Goal: Information Seeking & Learning: Find specific fact

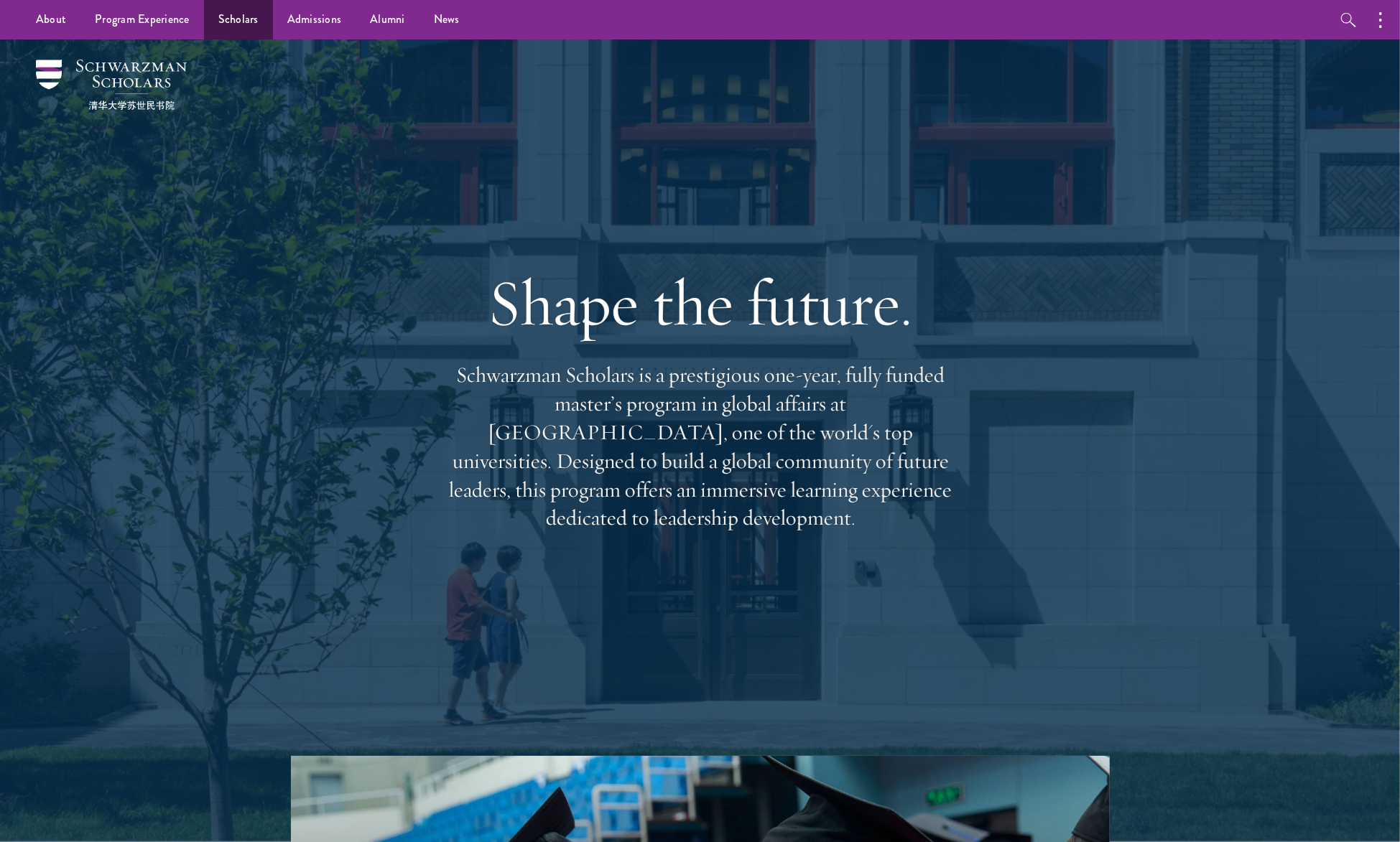
click at [250, 14] on link "Scholars" at bounding box center [238, 20] width 69 height 39
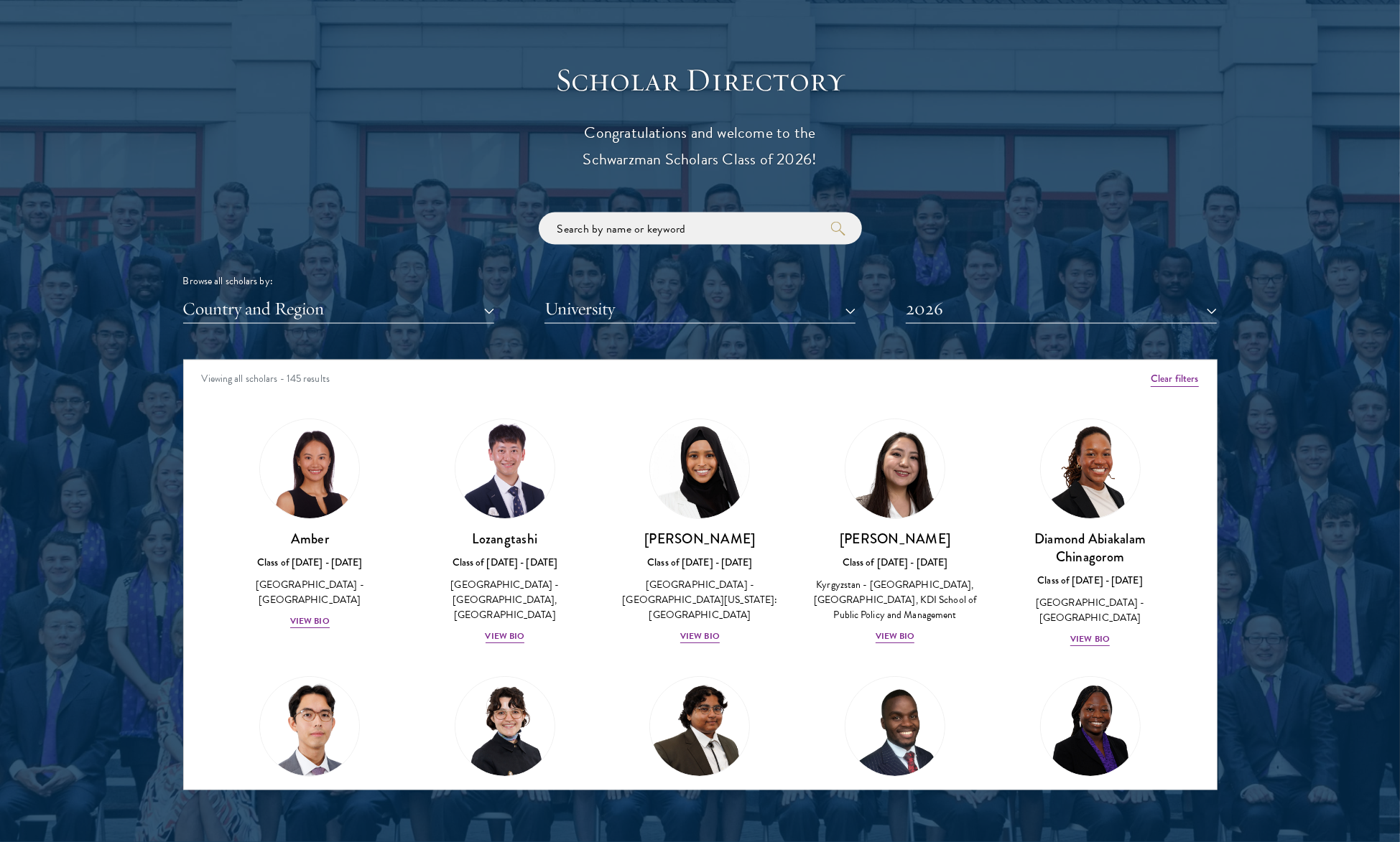
scroll to position [1548, 2]
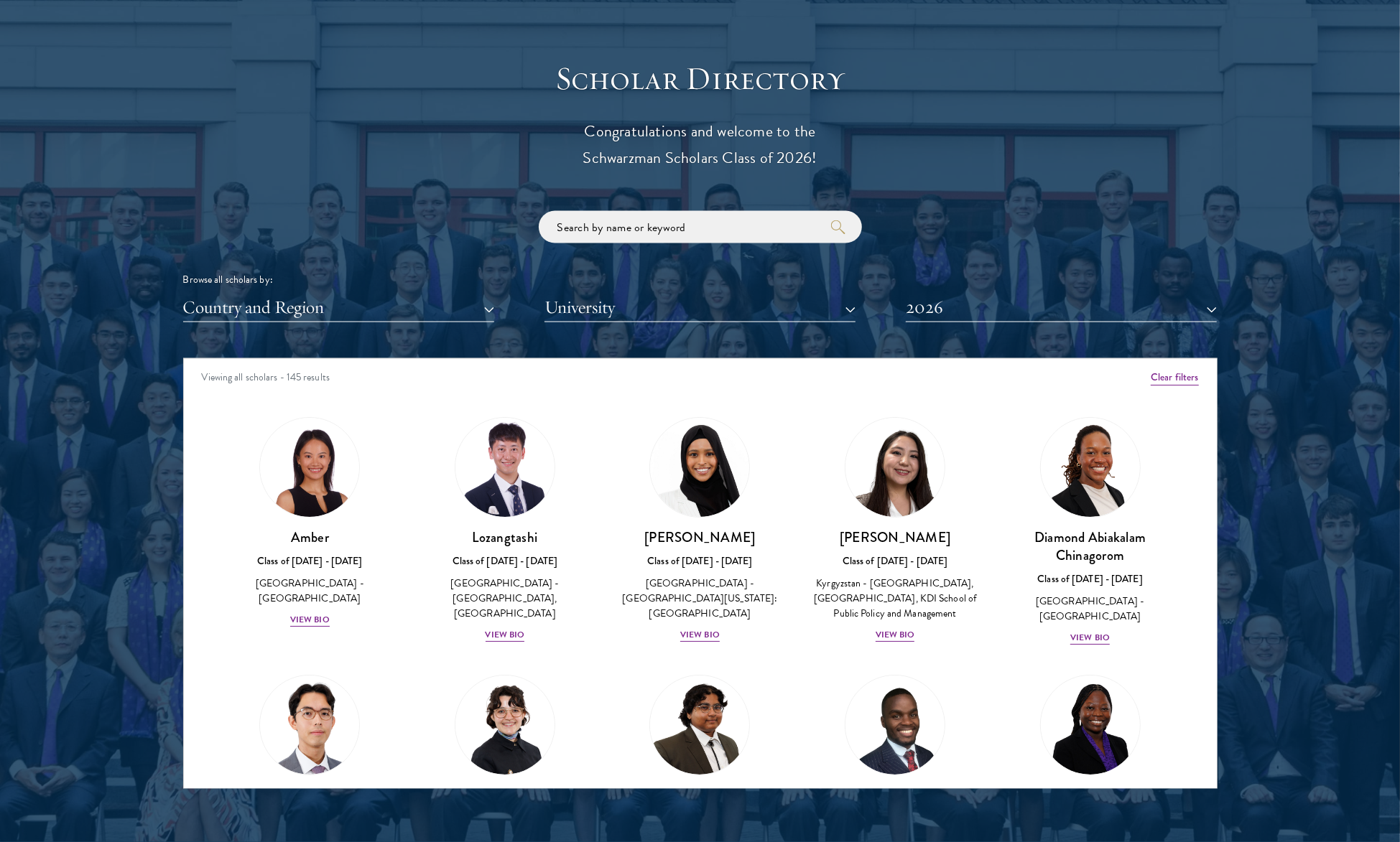
click at [940, 307] on button "2026" at bounding box center [1061, 307] width 311 height 30
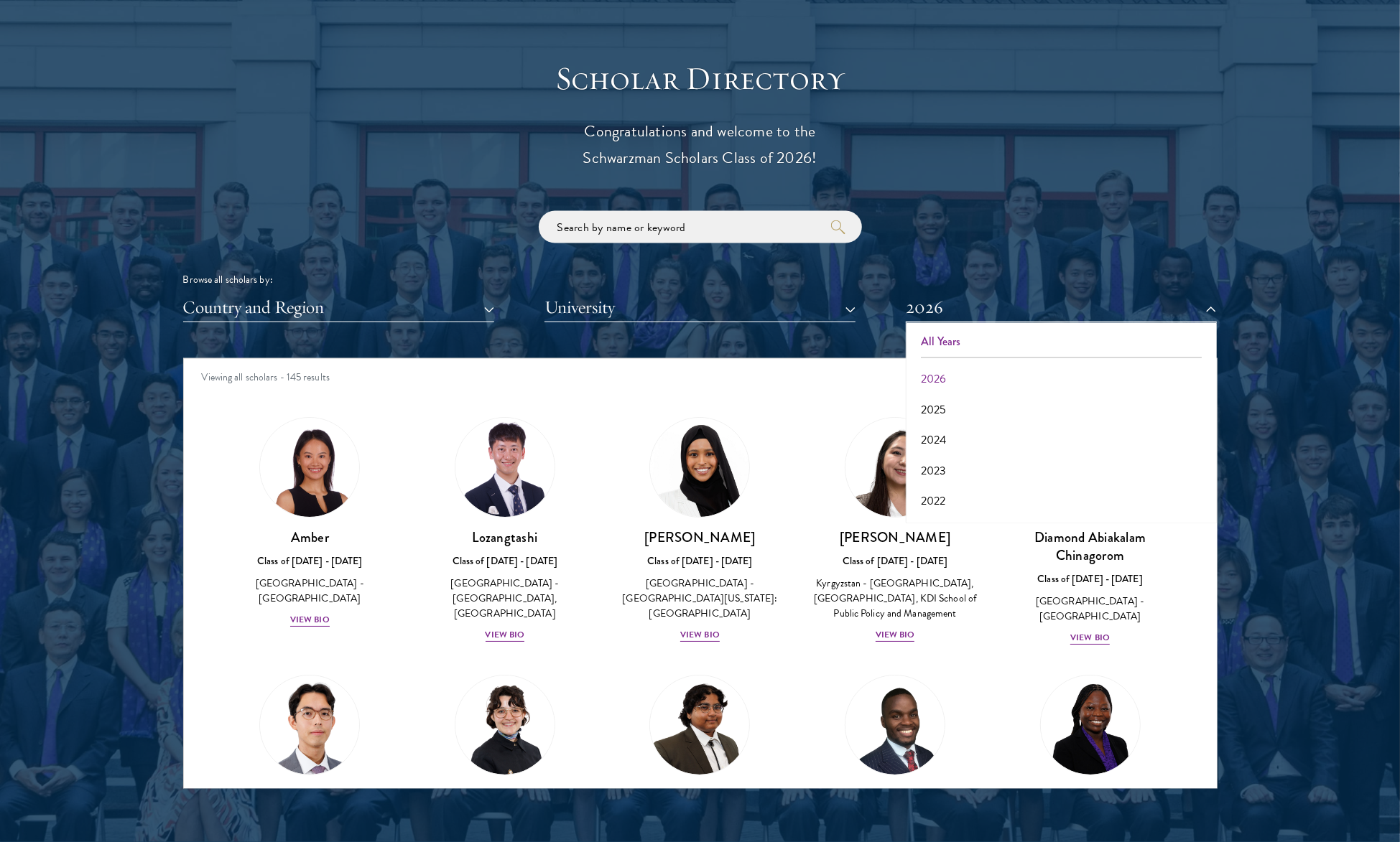
click at [973, 333] on button "All Years" at bounding box center [1061, 342] width 303 height 31
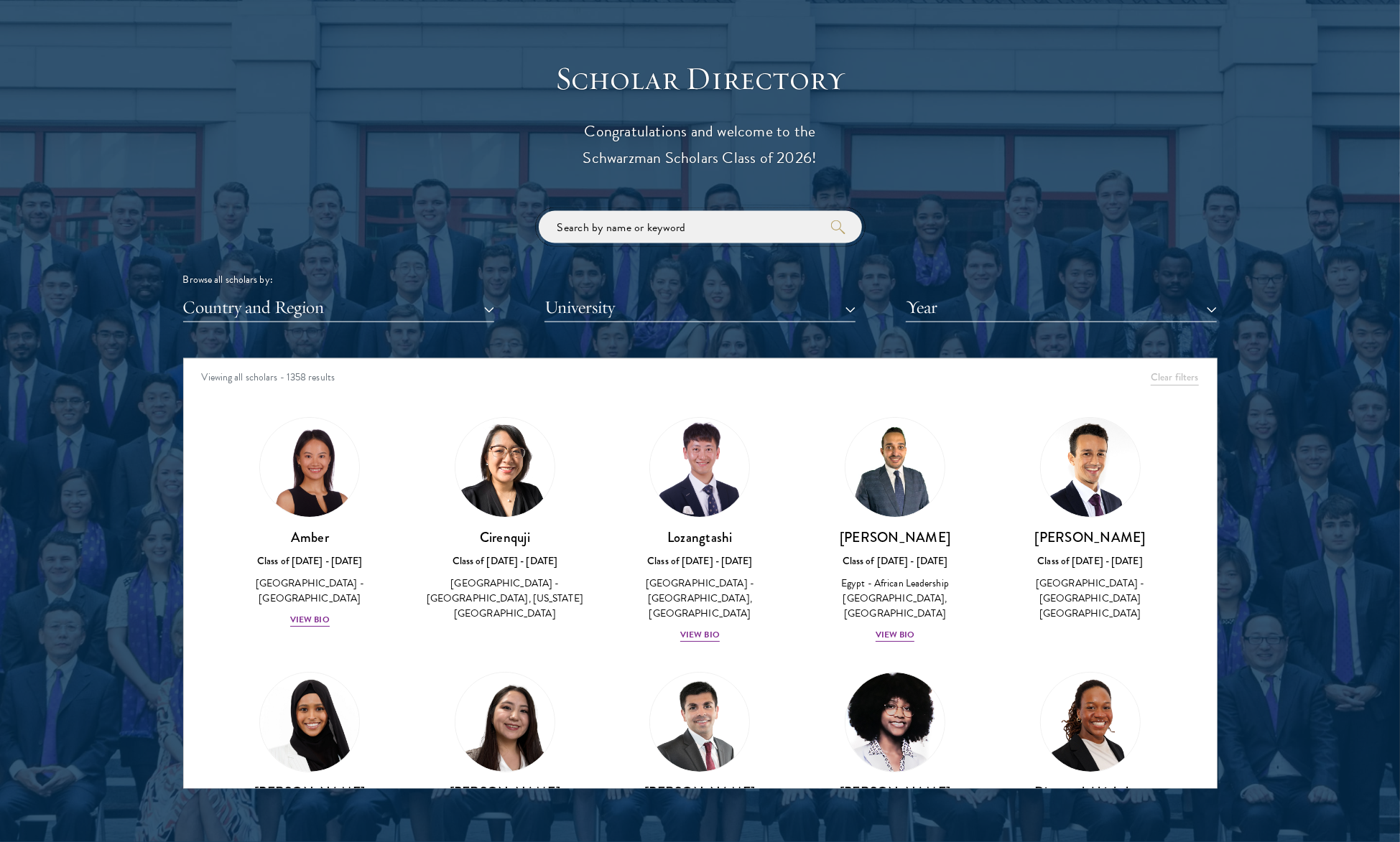
click at [781, 227] on input "search" at bounding box center [700, 227] width 323 height 32
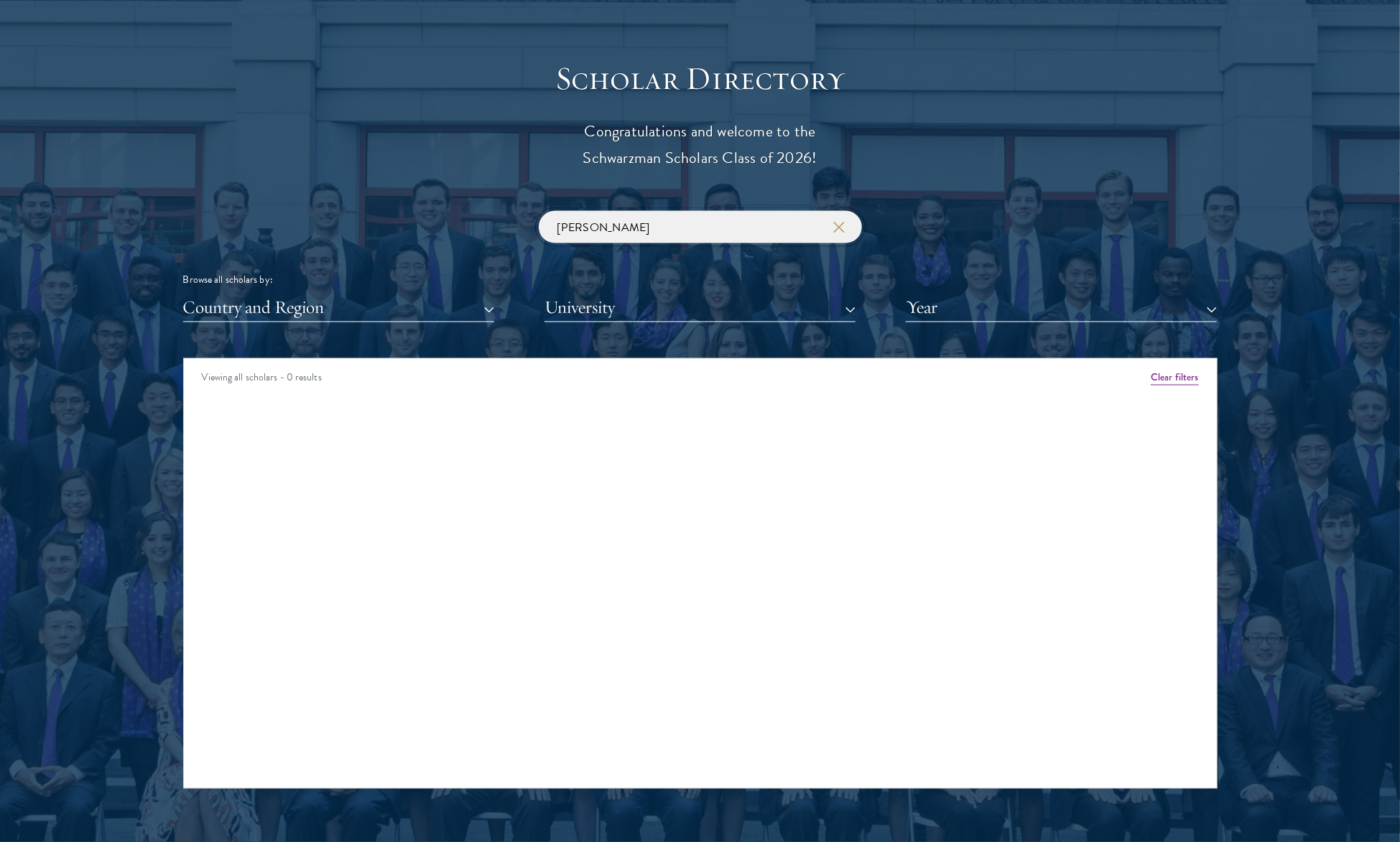
type input "安"
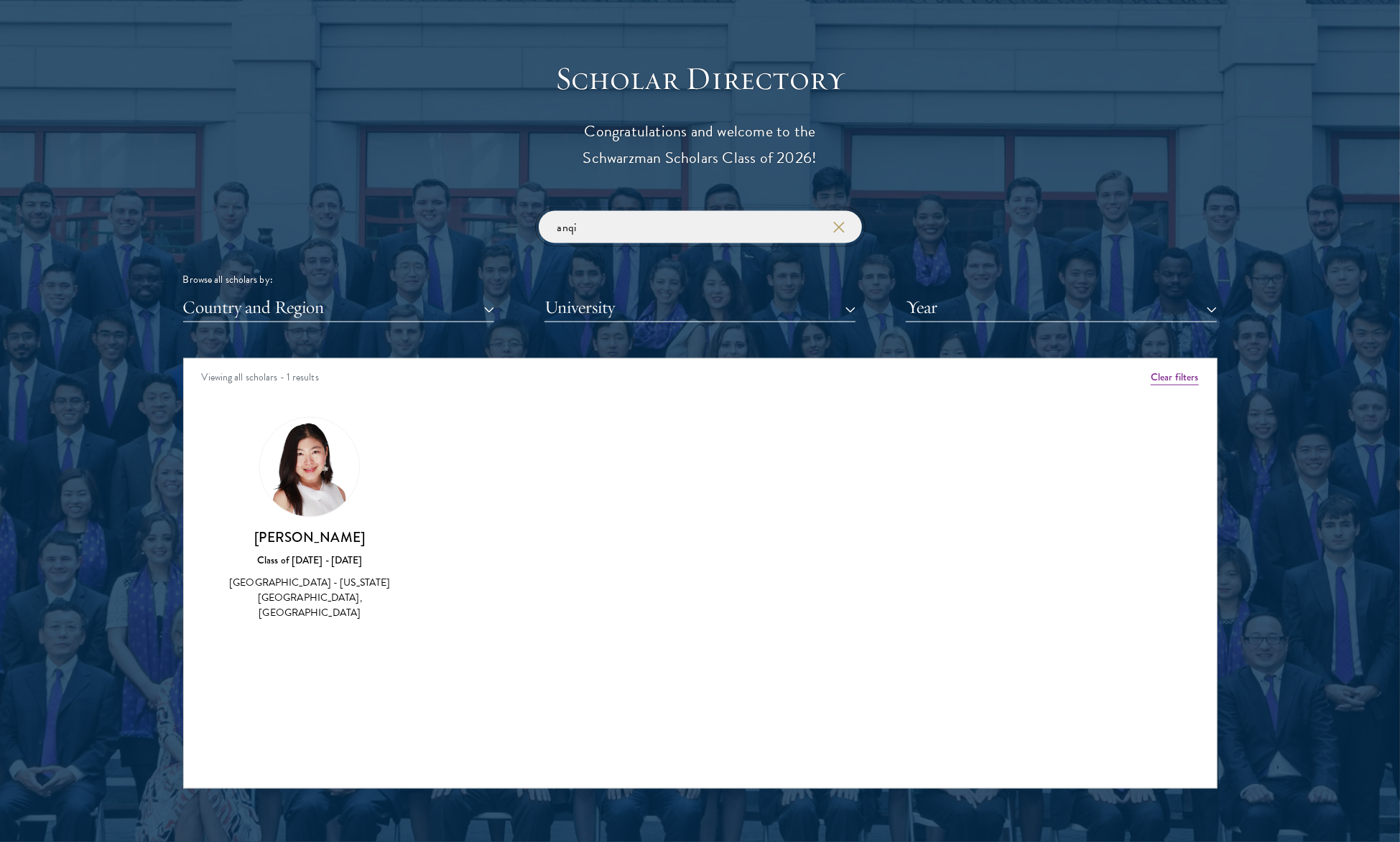
type input "anqi"
click at [330, 554] on div "Class of [DATE] - [DATE]" at bounding box center [311, 561] width 167 height 15
